Goal: Navigation & Orientation: Find specific page/section

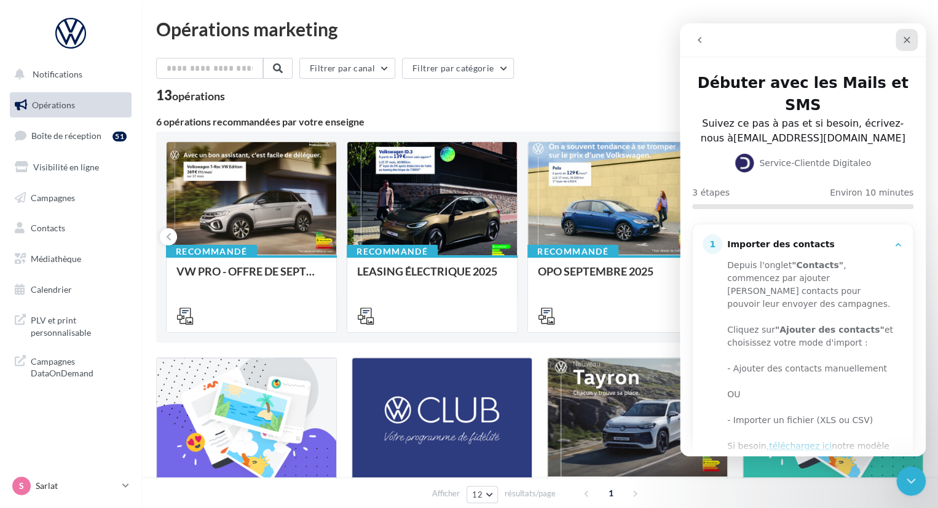
click at [908, 39] on icon "Fermer" at bounding box center [907, 40] width 10 height 10
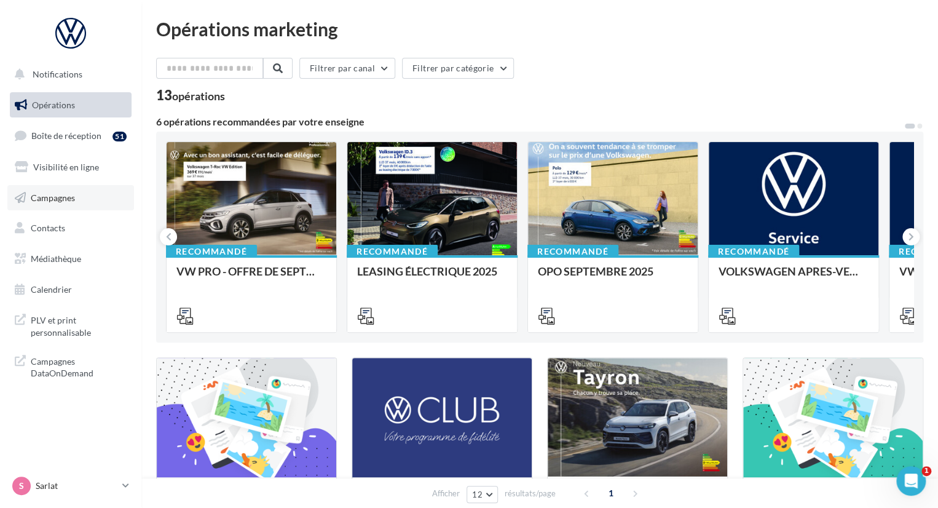
click at [61, 202] on span "Campagnes" at bounding box center [53, 197] width 44 height 10
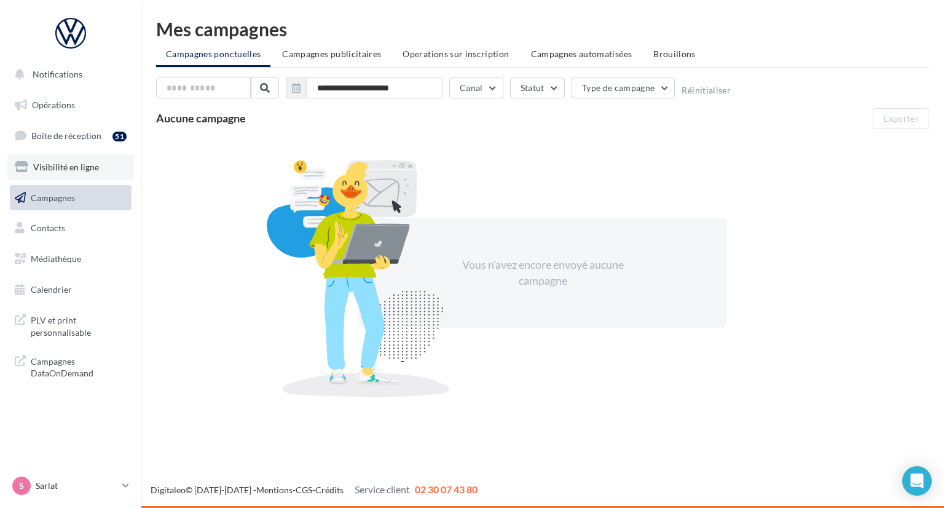
click at [85, 164] on span "Visibilité en ligne" at bounding box center [66, 167] width 66 height 10
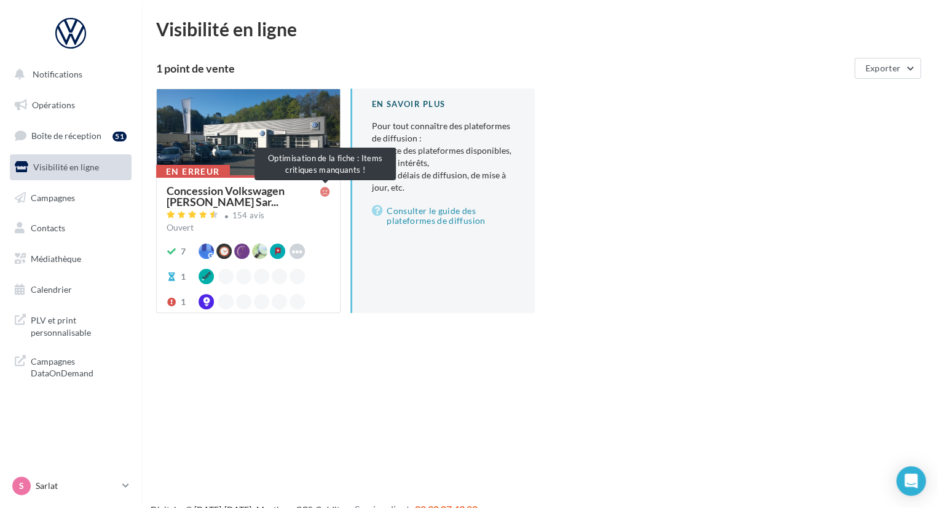
click at [325, 193] on icon at bounding box center [325, 192] width 10 height 10
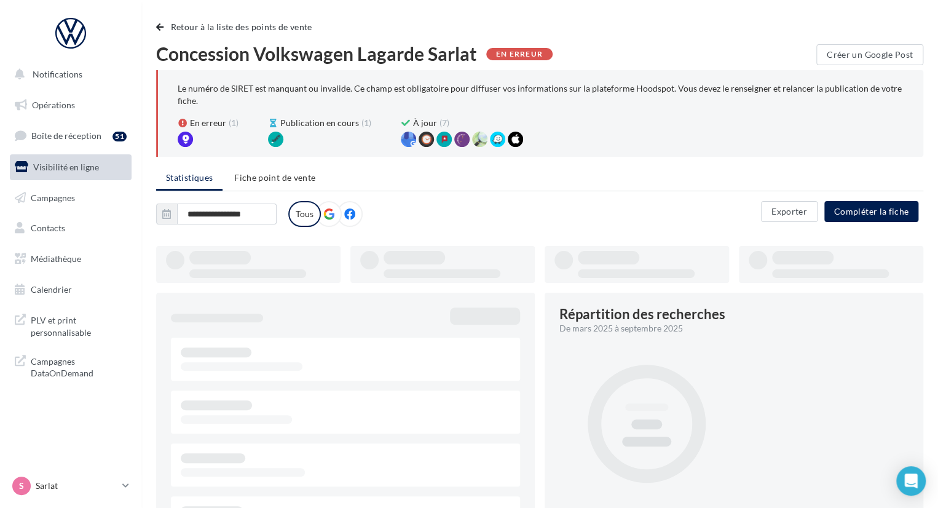
type input "**********"
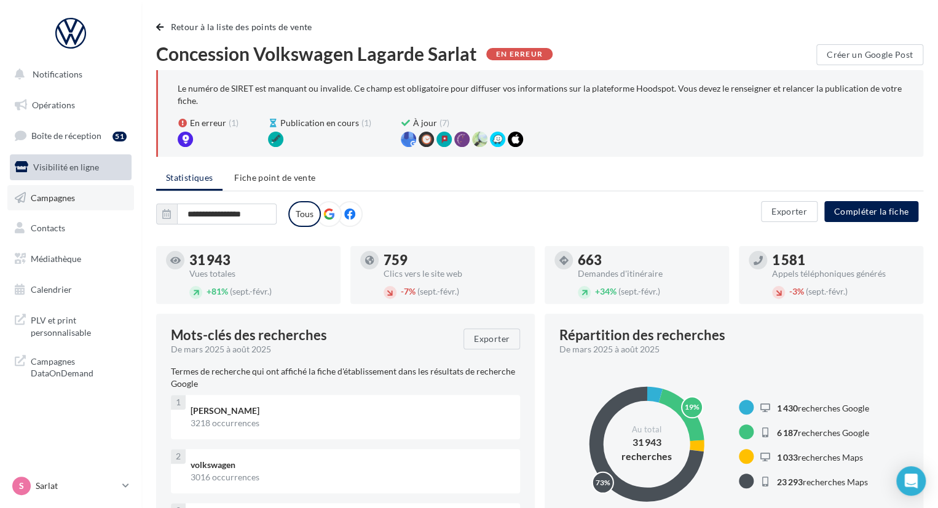
click at [74, 192] on link "Campagnes" at bounding box center [70, 198] width 127 height 26
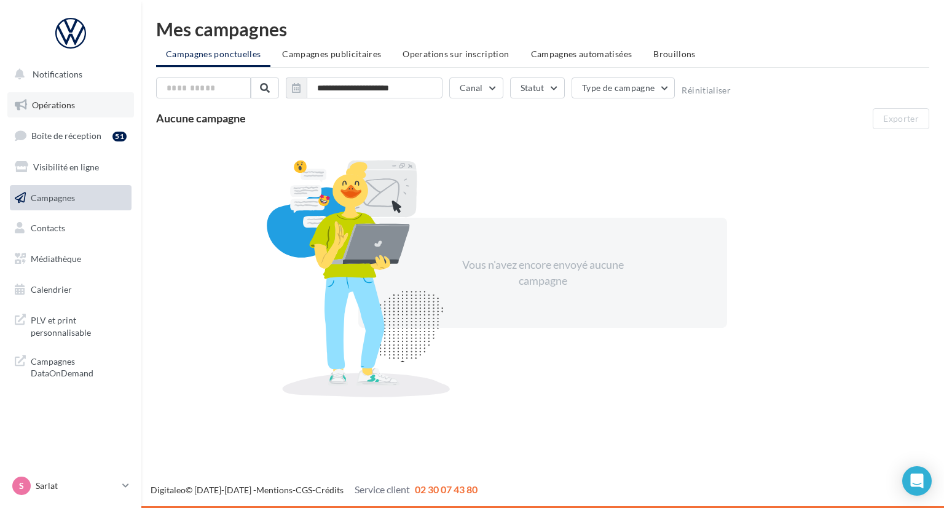
click at [52, 112] on link "Opérations" at bounding box center [70, 105] width 127 height 26
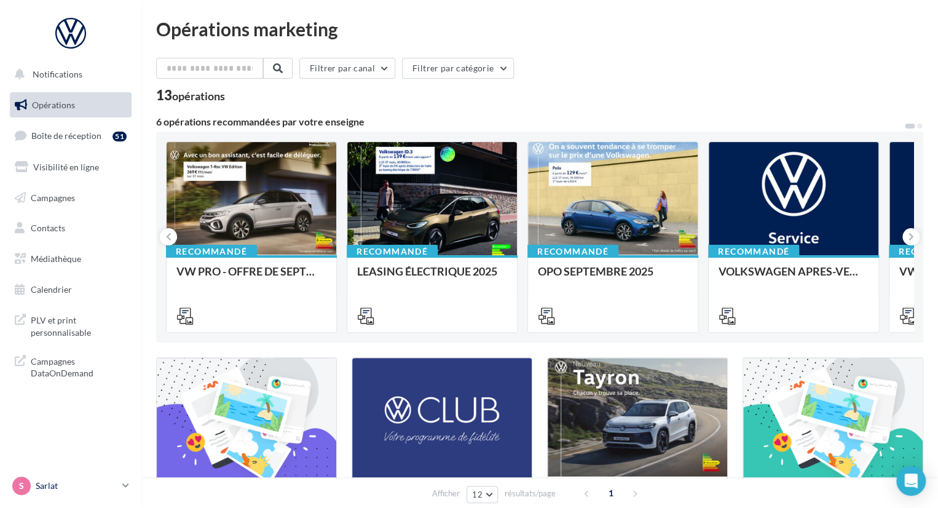
click at [119, 484] on link "S Sarlat vw-pahu-24200" at bounding box center [71, 485] width 122 height 23
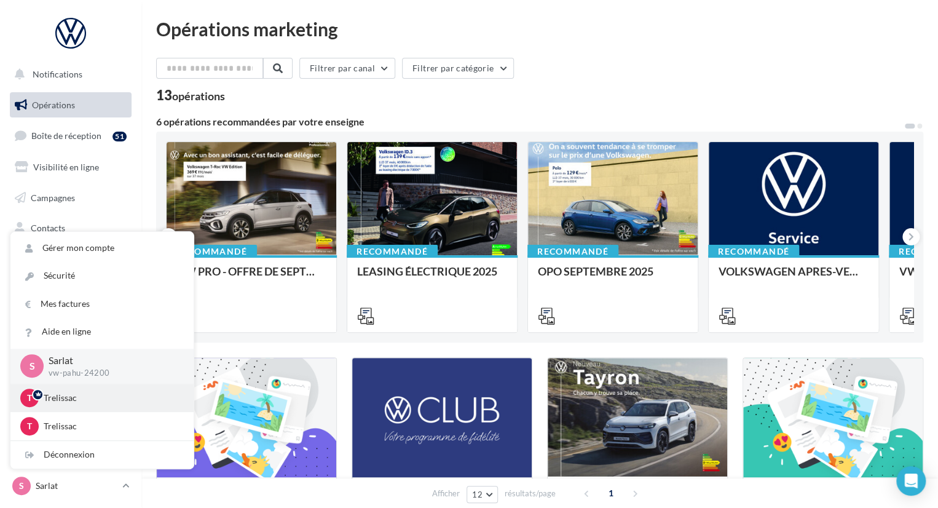
click at [97, 399] on p "Trelissac" at bounding box center [111, 398] width 135 height 12
